Goal: Task Accomplishment & Management: Complete application form

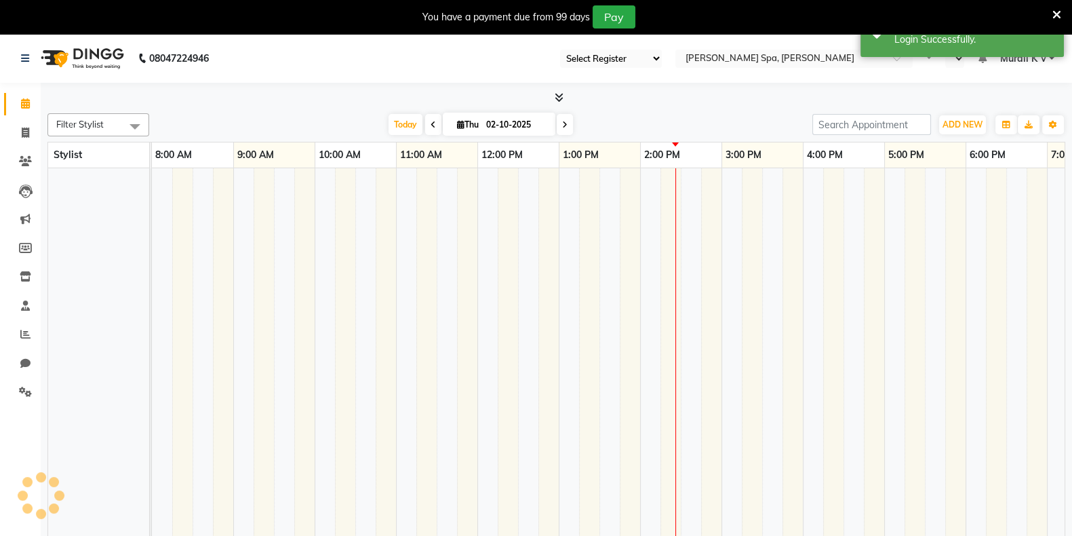
select select "en"
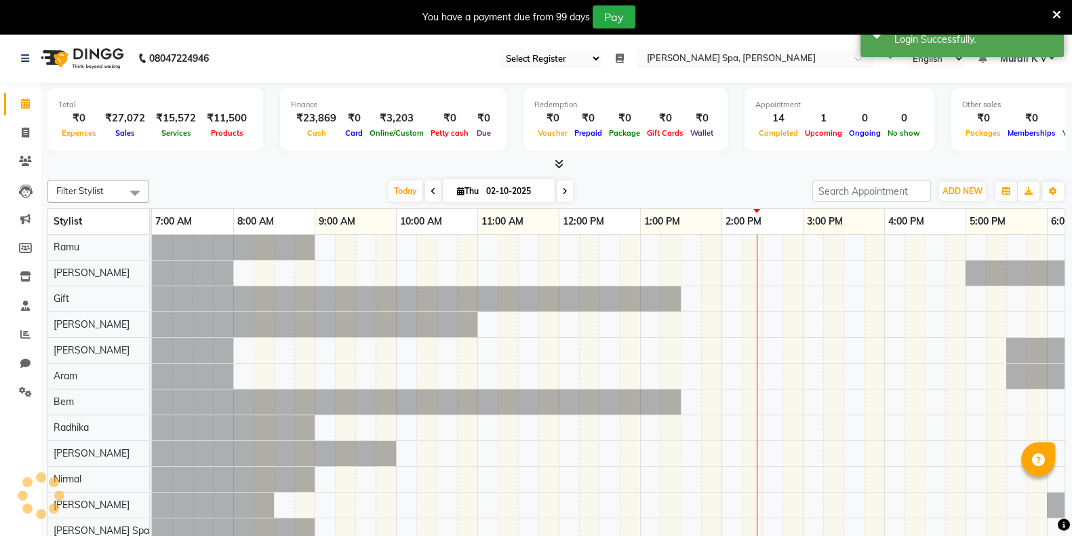
select select "100"
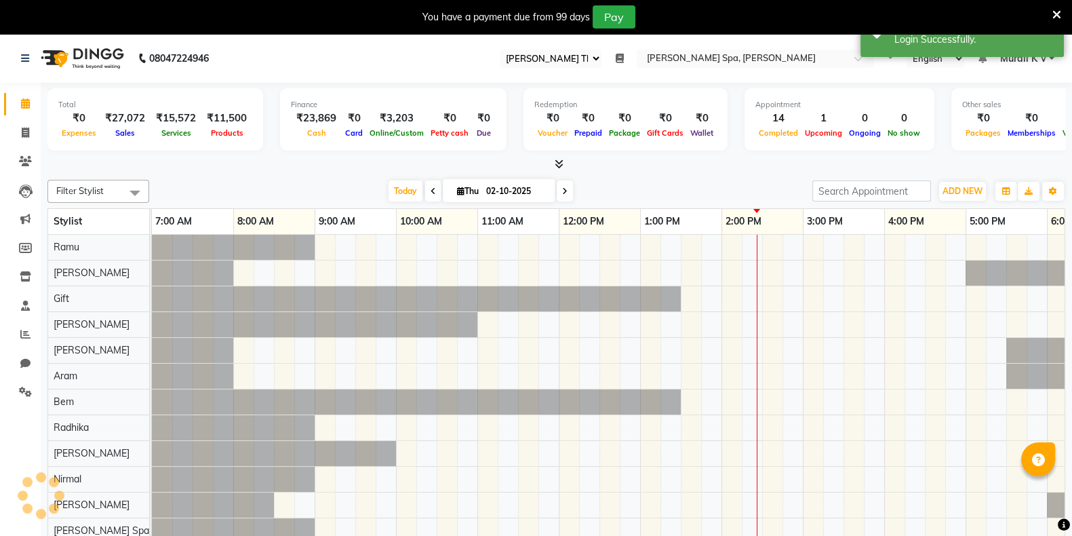
click at [1058, 11] on icon at bounding box center [1056, 15] width 9 height 12
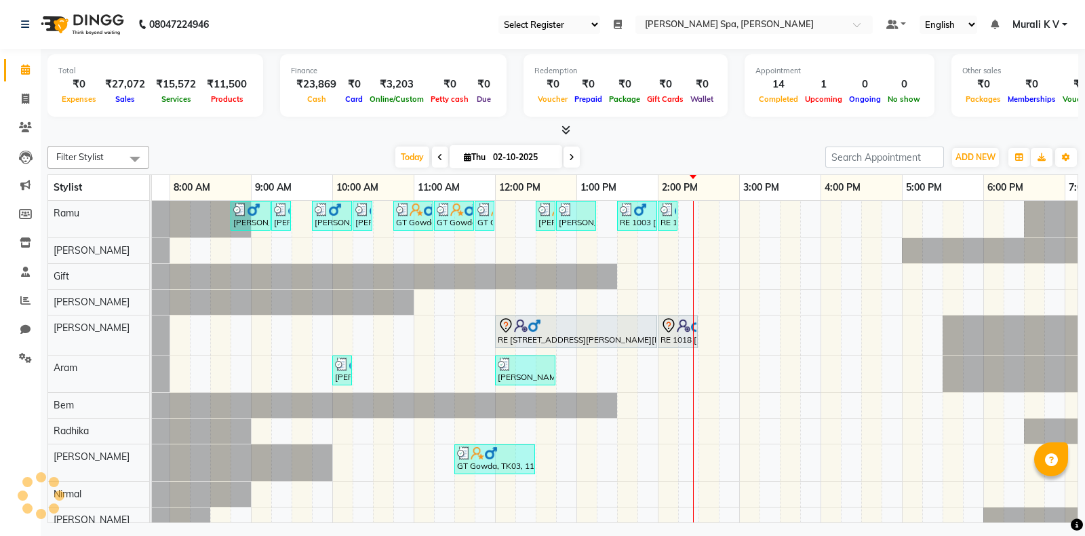
scroll to position [47, 0]
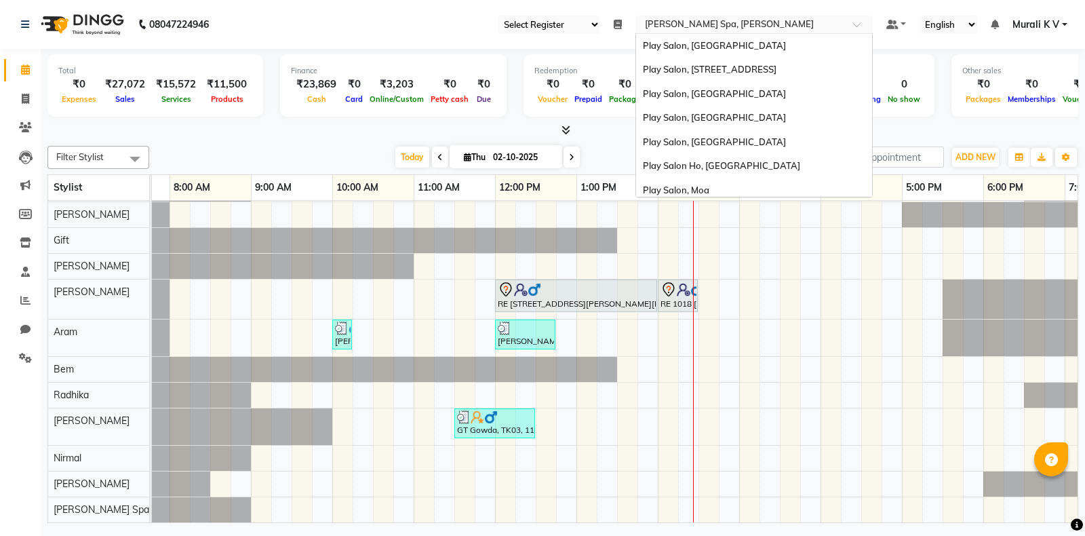
click at [746, 22] on input "text" at bounding box center [740, 26] width 197 height 14
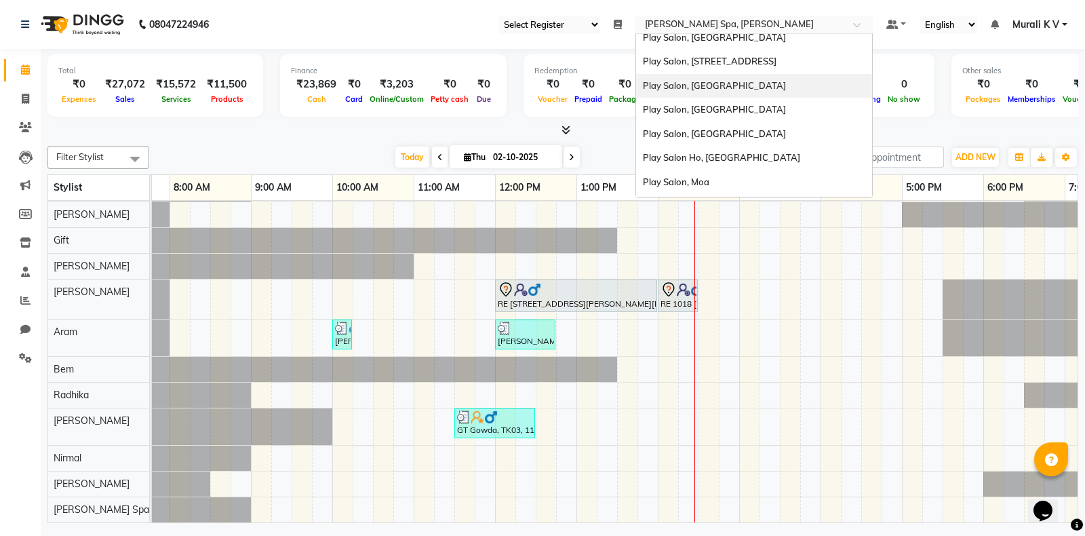
scroll to position [6, 0]
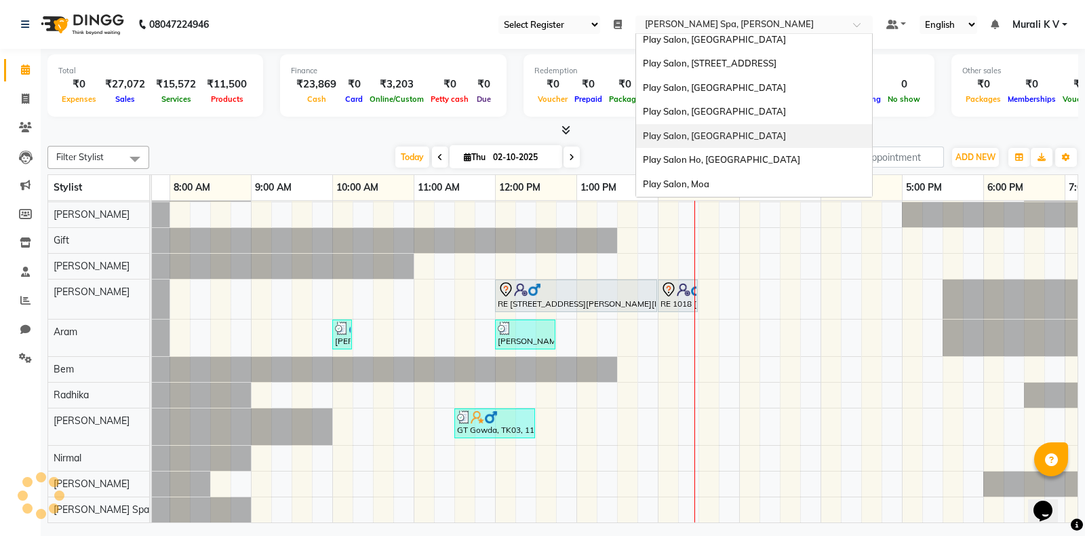
click at [735, 140] on div "Play Salon, [GEOGRAPHIC_DATA]" at bounding box center [754, 136] width 236 height 24
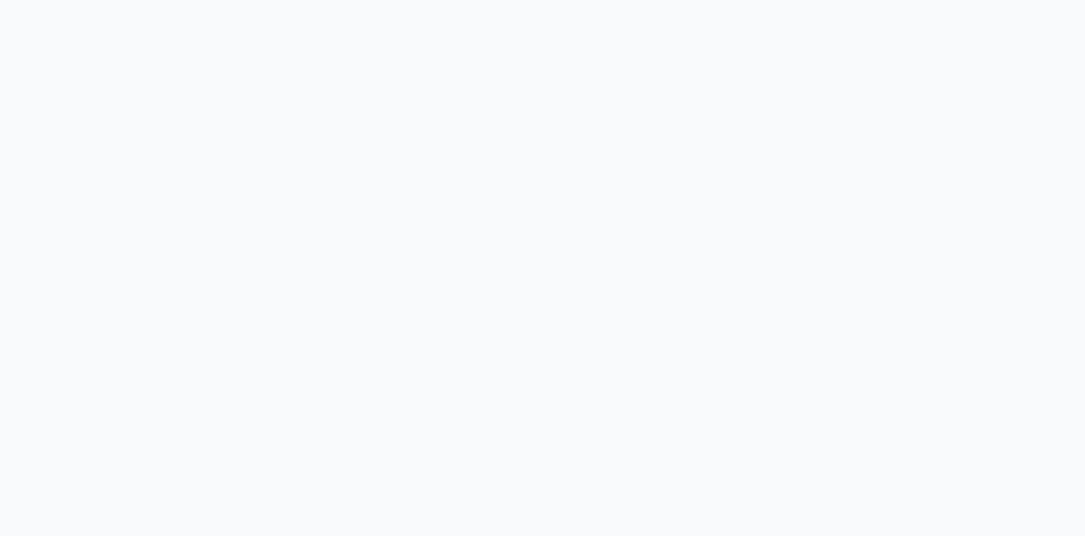
select select "90"
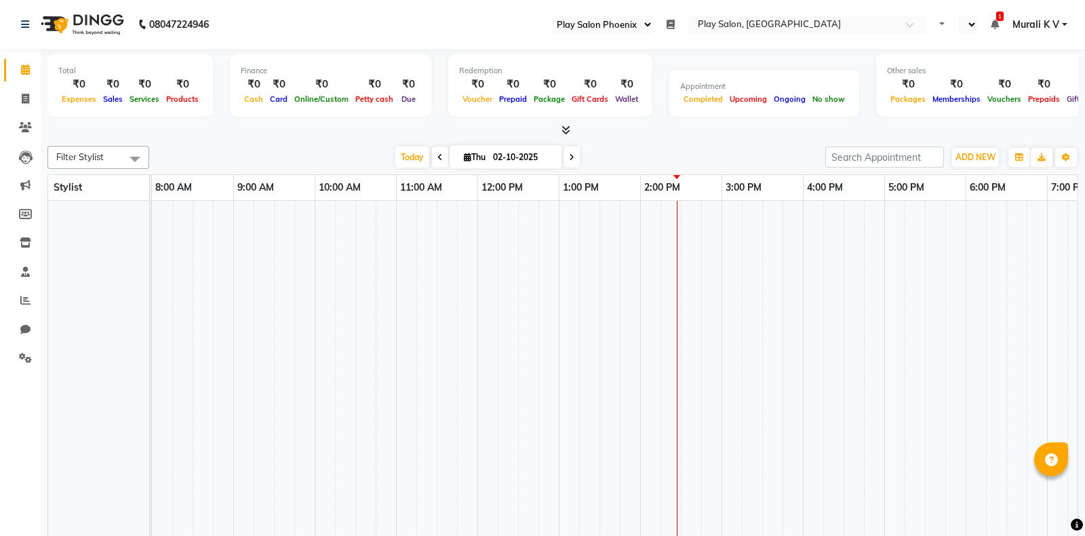
select select "en"
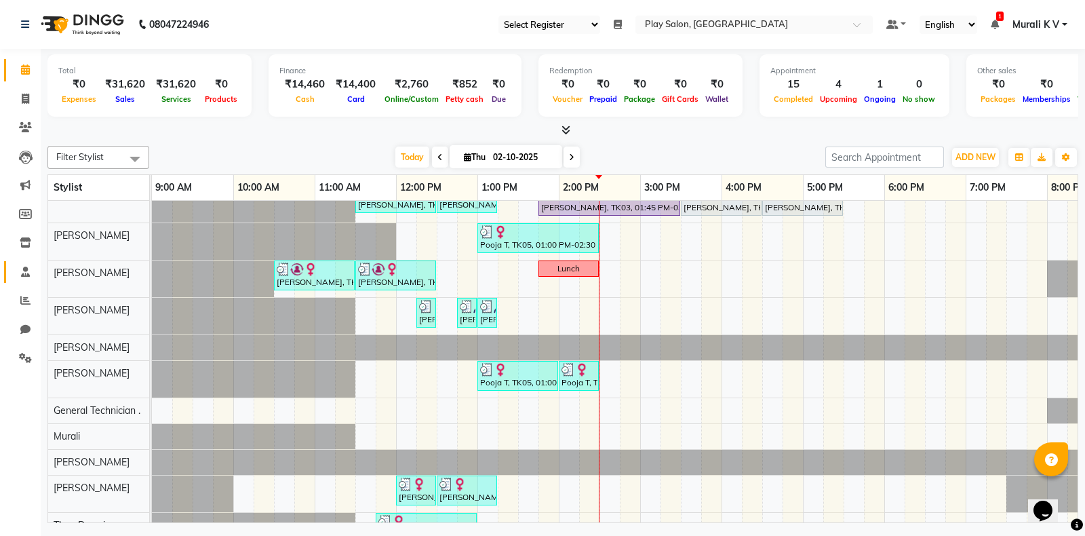
click at [31, 262] on link "Staff" at bounding box center [20, 272] width 33 height 22
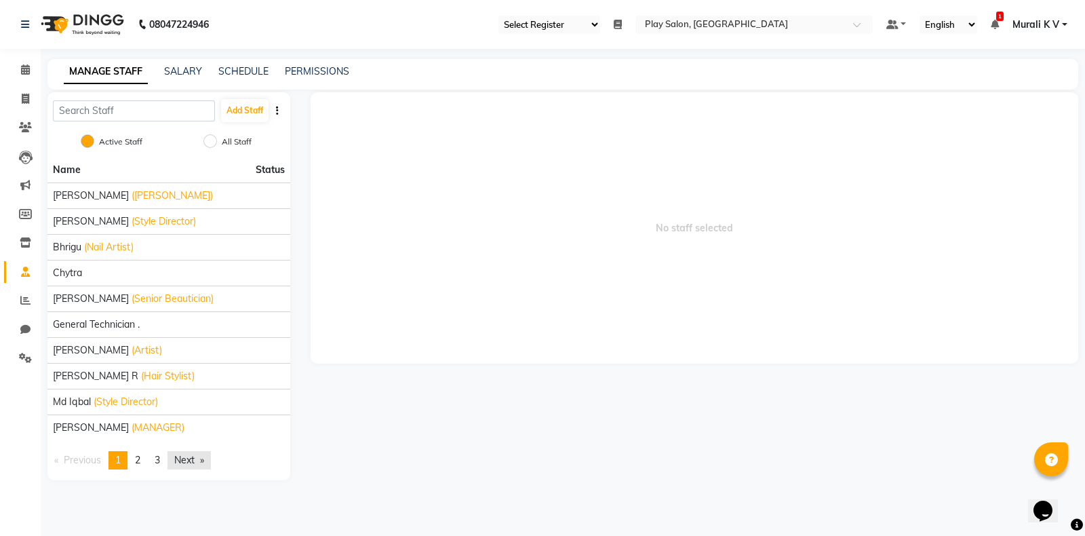
click at [187, 458] on link "Next page" at bounding box center [188, 460] width 43 height 18
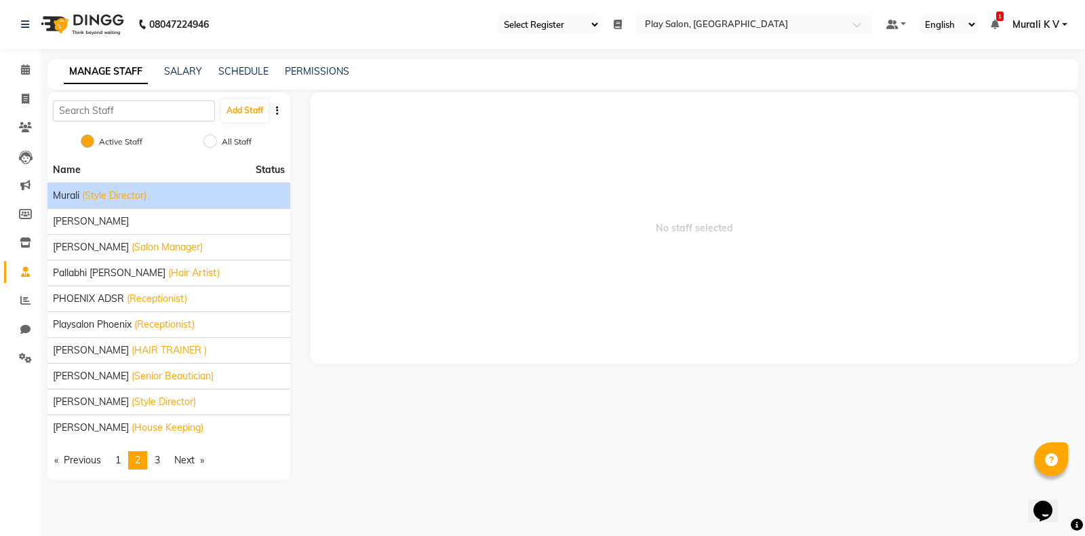
click at [129, 194] on span "(Style Director)" at bounding box center [114, 195] width 64 height 14
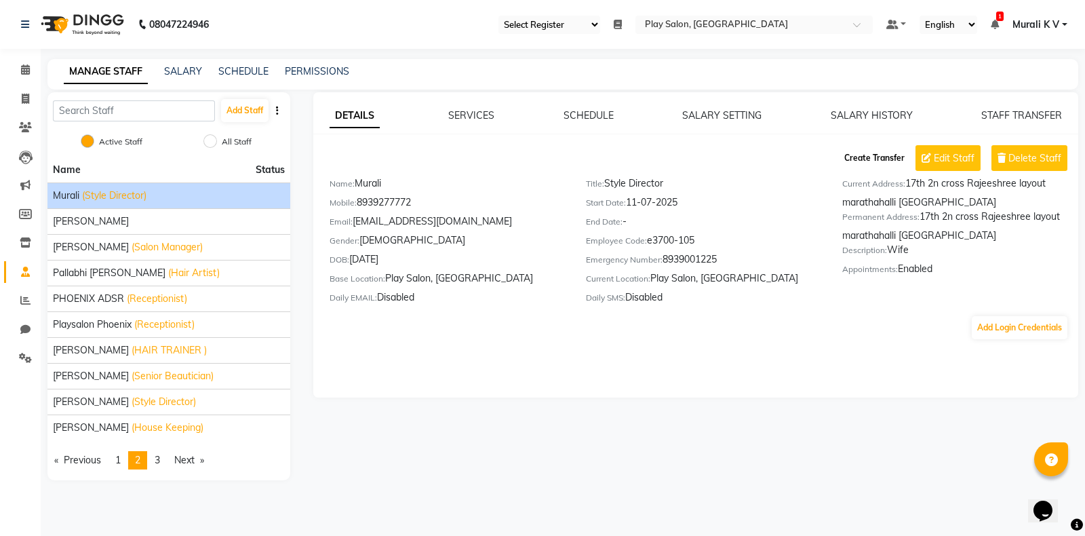
click at [858, 153] on button "Create Transfer" at bounding box center [874, 157] width 71 height 23
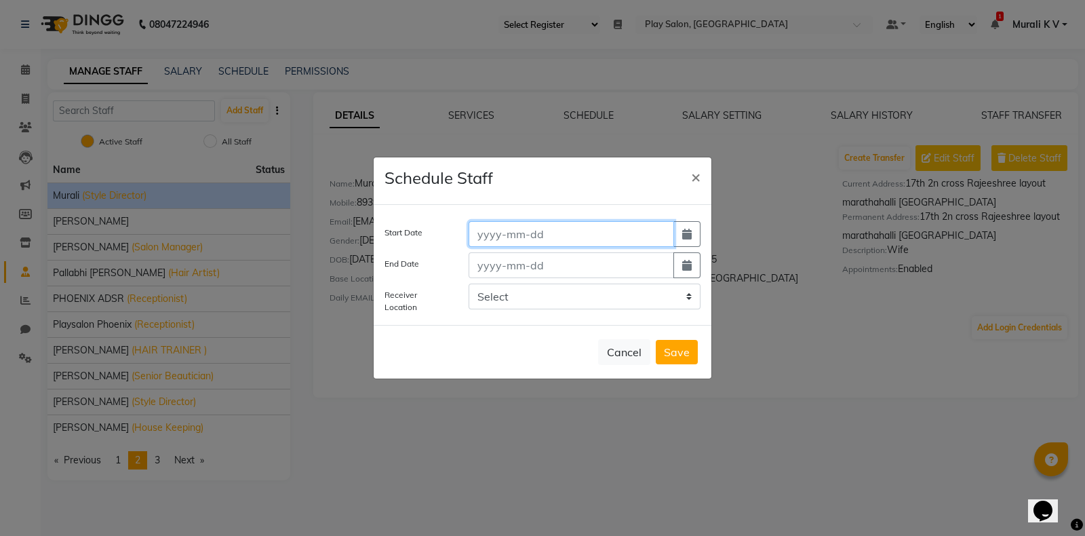
click at [580, 233] on input at bounding box center [570, 234] width 205 height 26
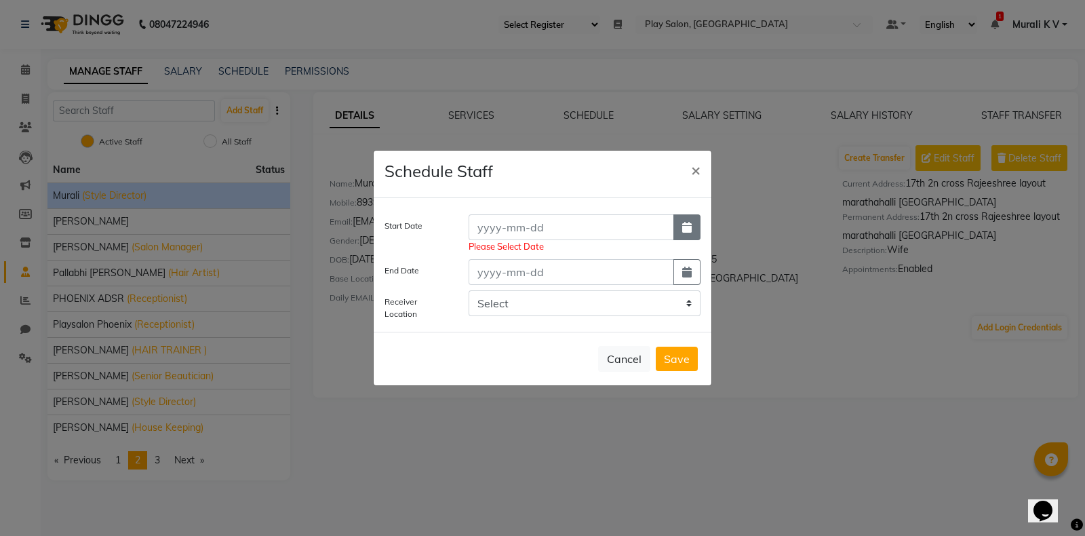
click at [686, 238] on button "button" at bounding box center [686, 227] width 27 height 26
select select "10"
select select "2025"
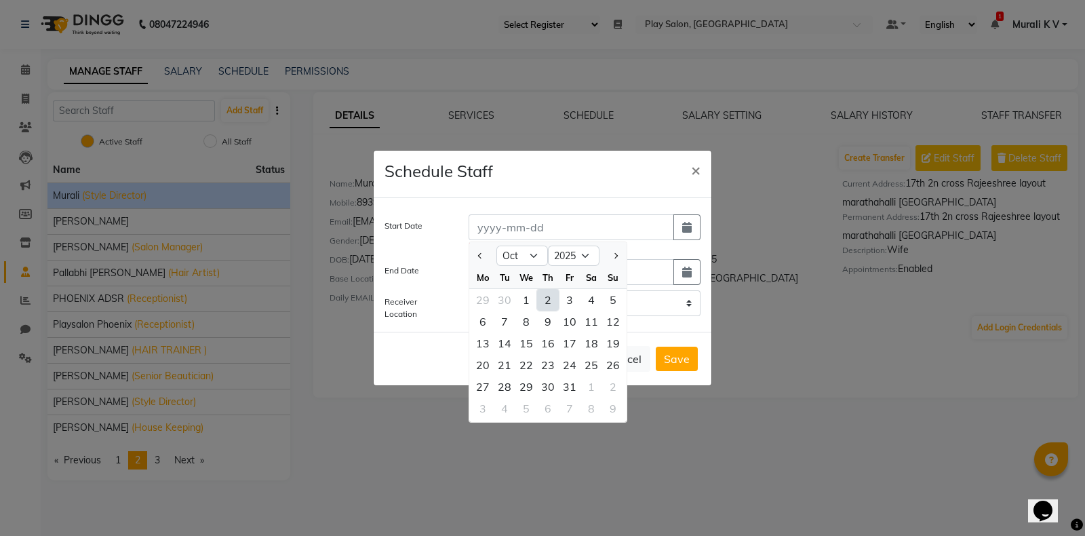
click at [544, 303] on div "2" at bounding box center [548, 300] width 22 height 22
type input "02-10-2025"
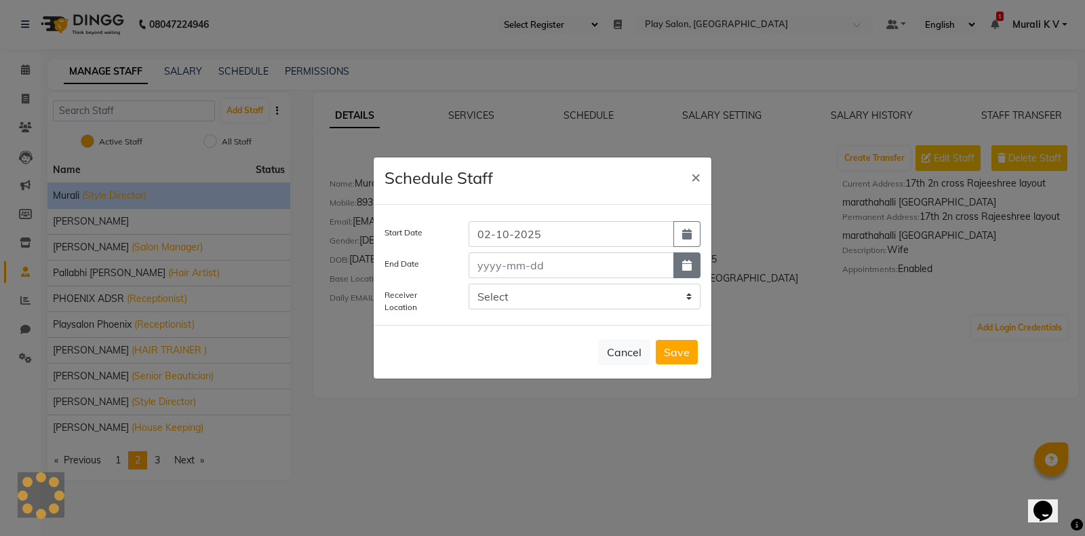
click at [693, 267] on button "button" at bounding box center [686, 265] width 27 height 26
select select "10"
select select "2025"
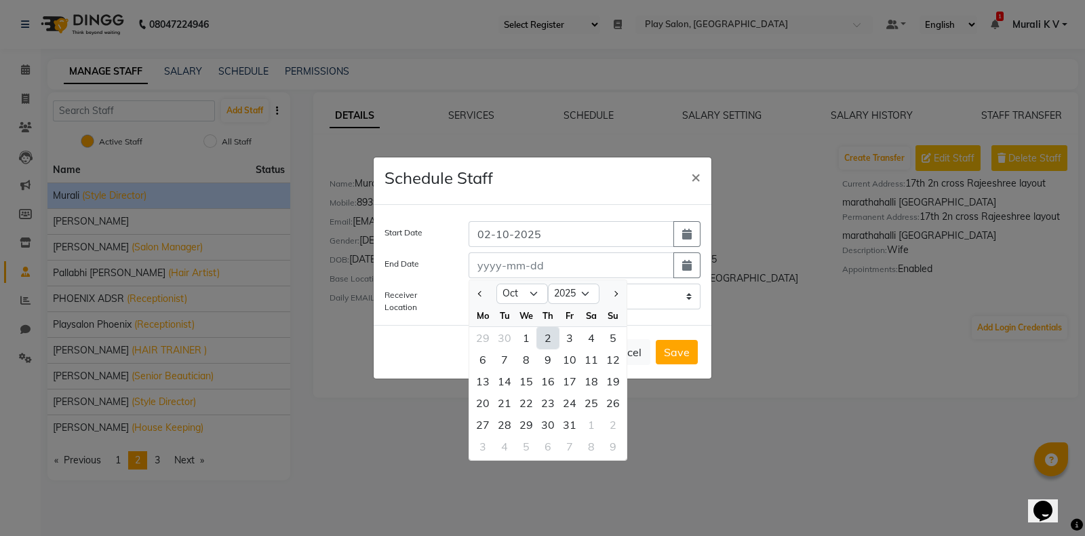
click at [548, 334] on div "2" at bounding box center [548, 338] width 22 height 22
type input "02-10-2025"
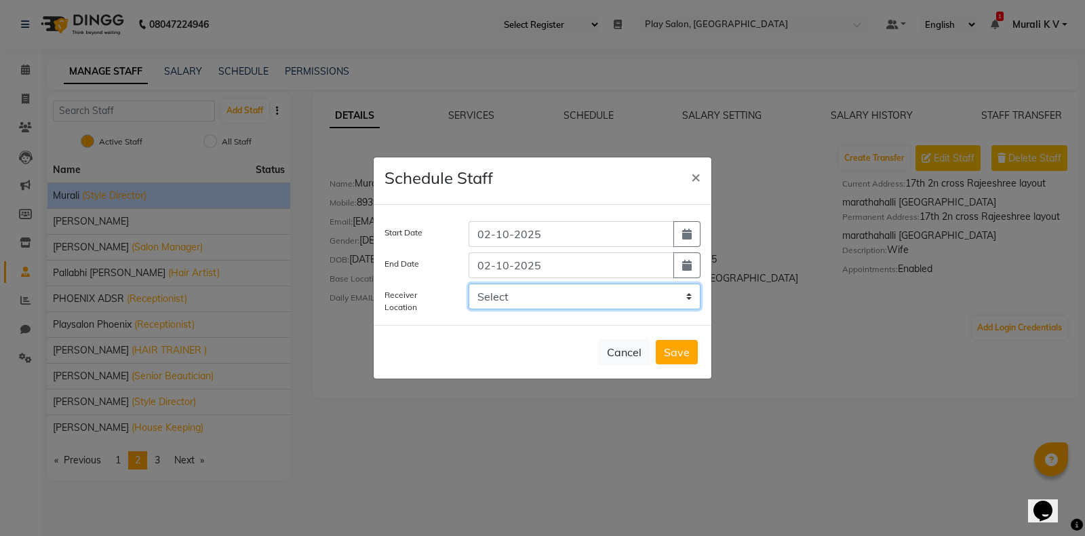
click at [550, 303] on select "Select Play Salon, Embassy Tech Village Play salon, 77 East Play Salon, Saharka…" at bounding box center [584, 296] width 232 height 26
select select "3702"
click at [468, 283] on select "Select Play Salon, Embassy Tech Village Play salon, 77 East Play Salon, Saharka…" at bounding box center [584, 296] width 232 height 26
click at [698, 186] on span "×" at bounding box center [695, 176] width 9 height 20
select select
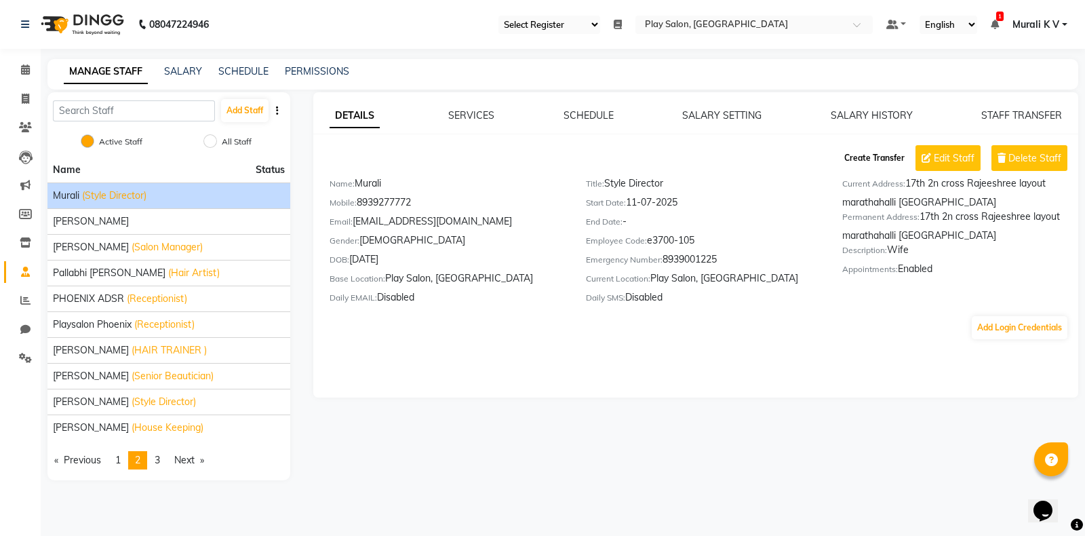
click at [866, 159] on button "Create Transfer" at bounding box center [874, 157] width 71 height 23
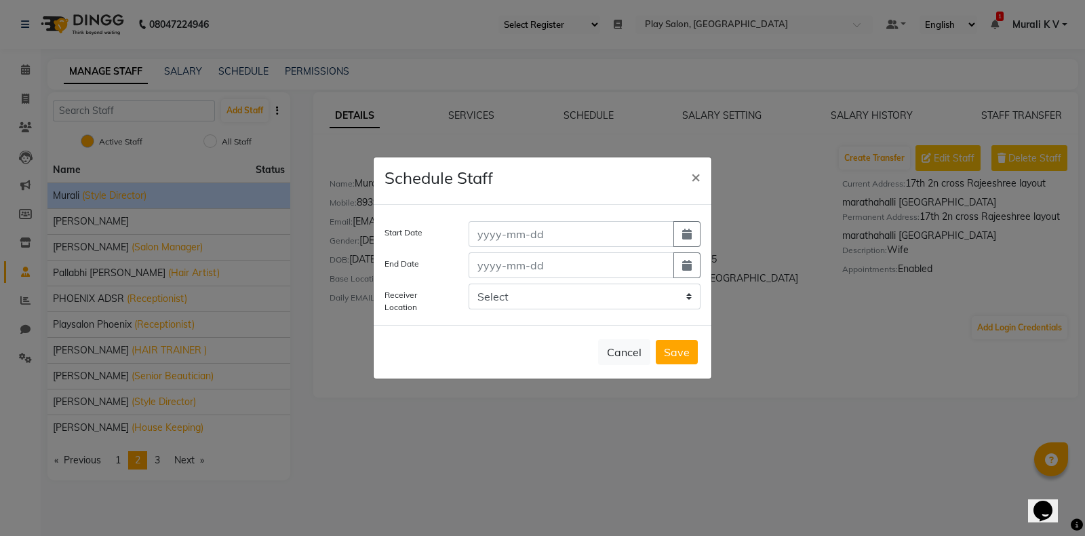
click at [622, 220] on div "Start Date End Date Receiver Location Select Play Salon, Embassy Tech Village P…" at bounding box center [543, 265] width 338 height 120
click at [627, 235] on input at bounding box center [570, 234] width 205 height 26
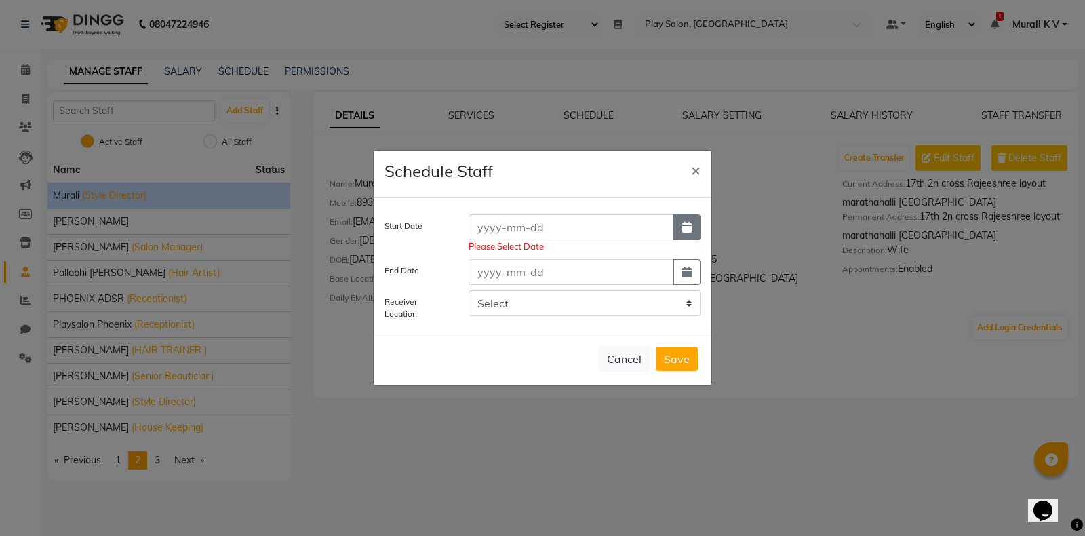
click at [684, 235] on button "button" at bounding box center [686, 227] width 27 height 26
select select "10"
select select "2025"
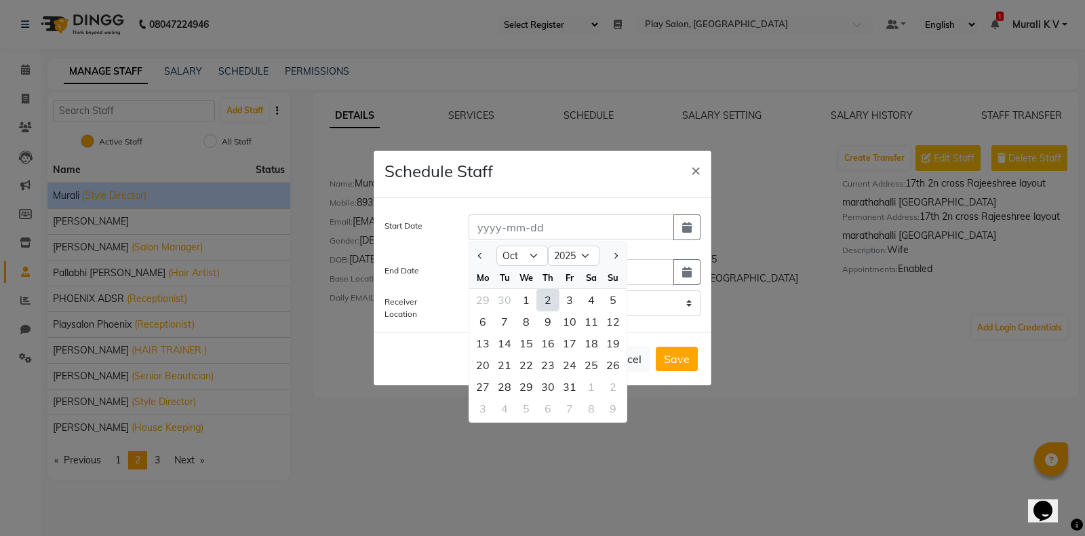
click at [549, 306] on div "2" at bounding box center [548, 300] width 22 height 22
type input "02-10-2025"
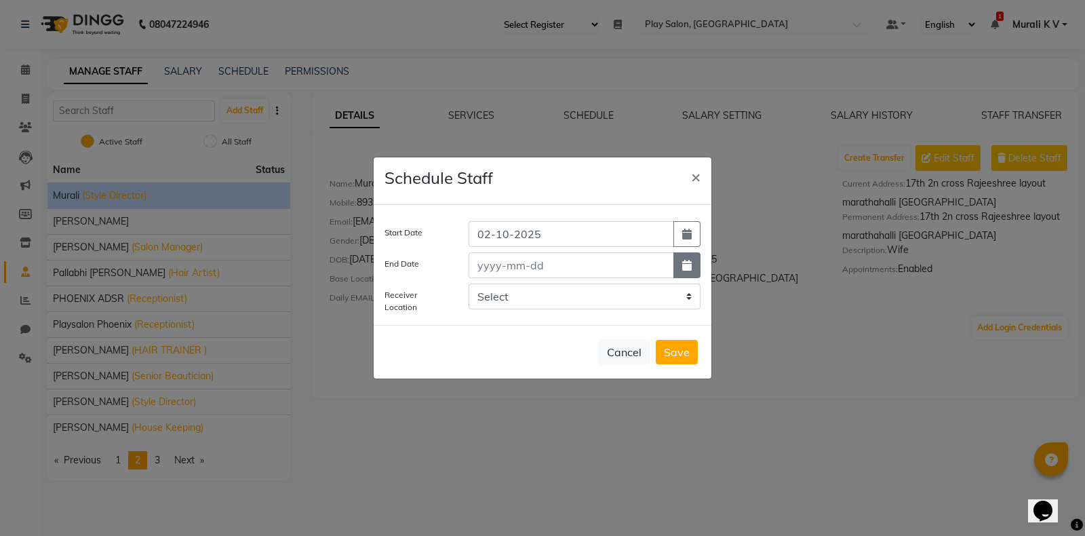
click at [686, 268] on icon "button" at bounding box center [686, 265] width 9 height 11
select select "10"
select select "2025"
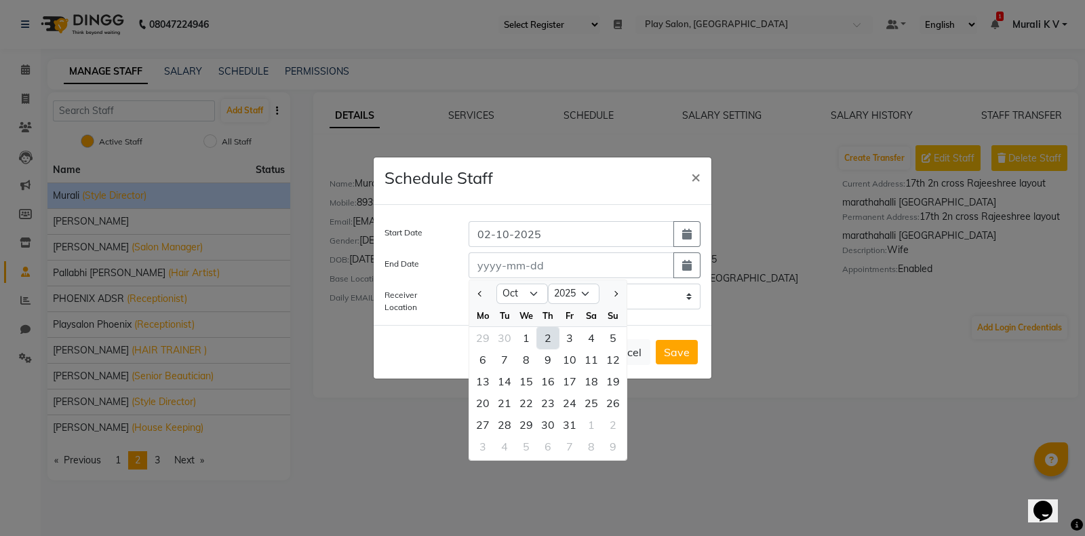
click at [544, 339] on div "2" at bounding box center [548, 338] width 22 height 22
type input "02-10-2025"
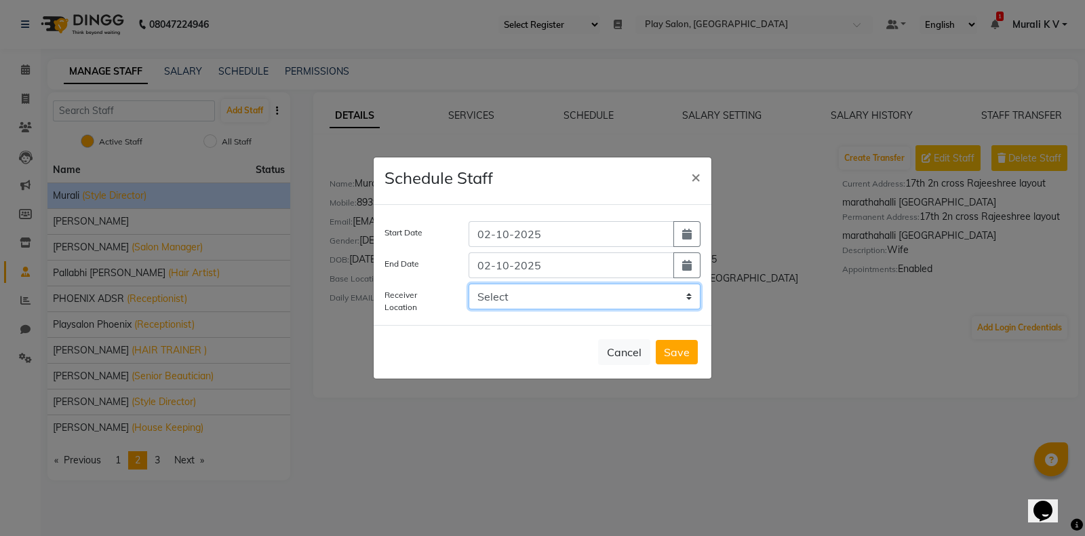
click at [597, 296] on select "Select Play Salon, Embassy Tech Village Play salon, 77 East Play Salon, Saharka…" at bounding box center [584, 296] width 232 height 26
select select "3702"
click at [468, 283] on select "Select Play Salon, Embassy Tech Village Play salon, 77 East Play Salon, Saharka…" at bounding box center [584, 296] width 232 height 26
click at [685, 351] on button "Save" at bounding box center [677, 352] width 42 height 24
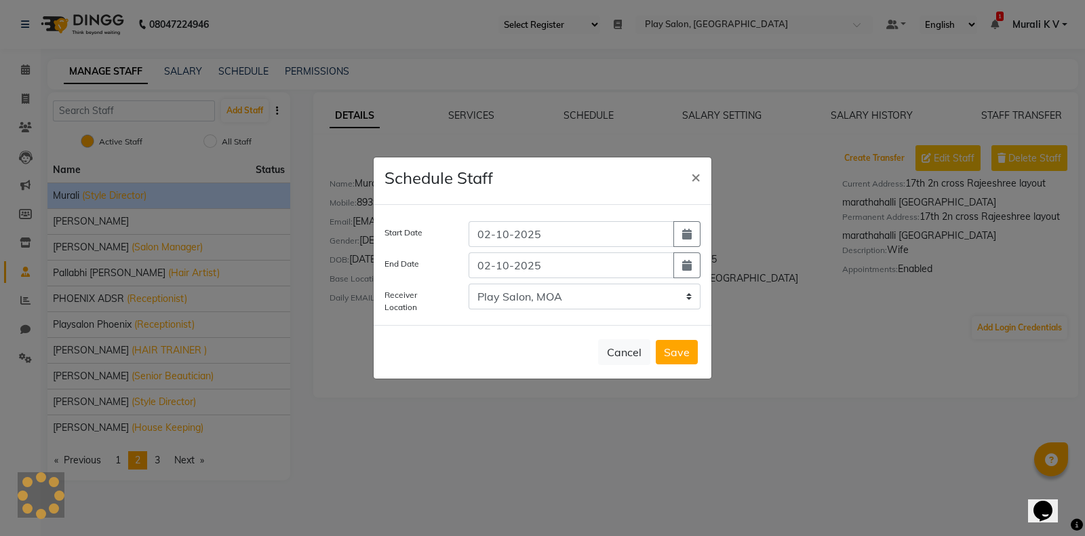
select select
